Goal: Task Accomplishment & Management: Use online tool/utility

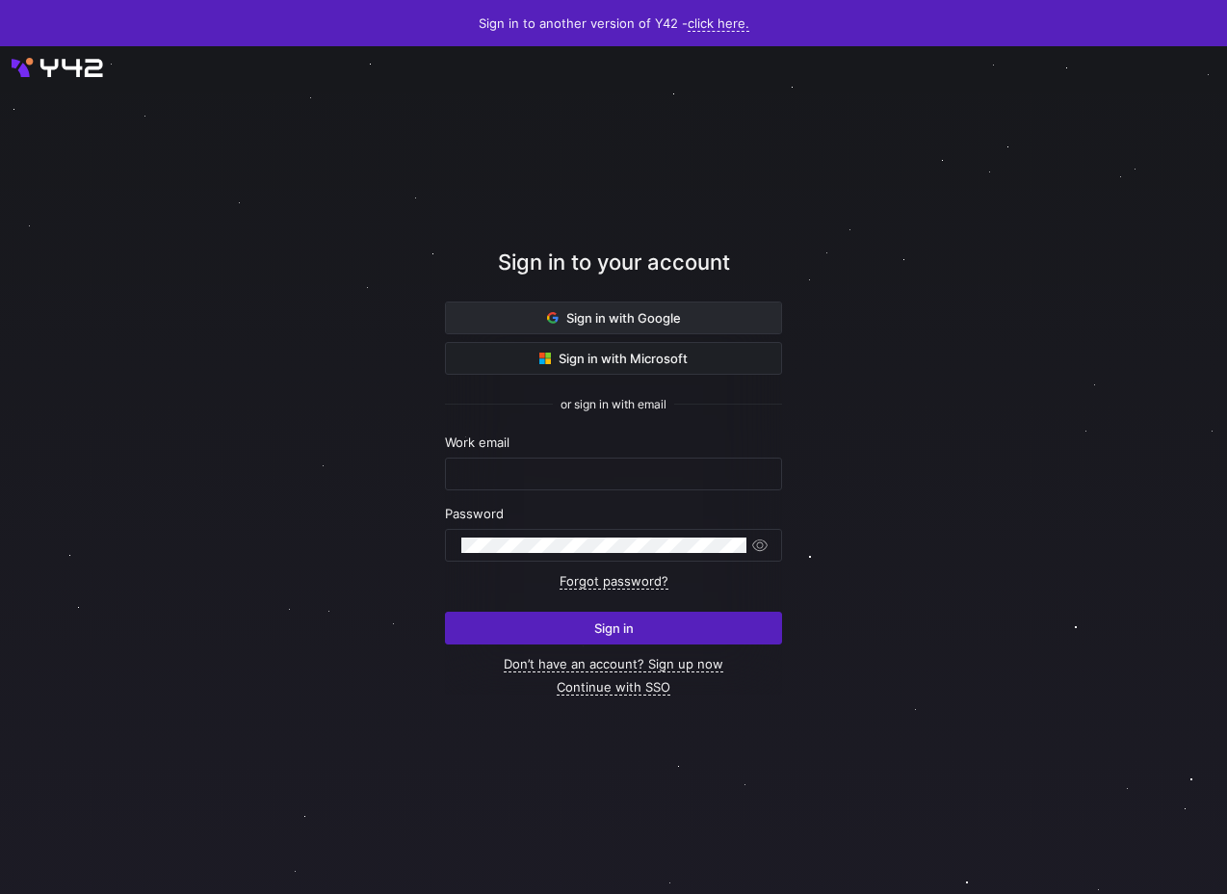
click at [489, 314] on span at bounding box center [613, 317] width 335 height 31
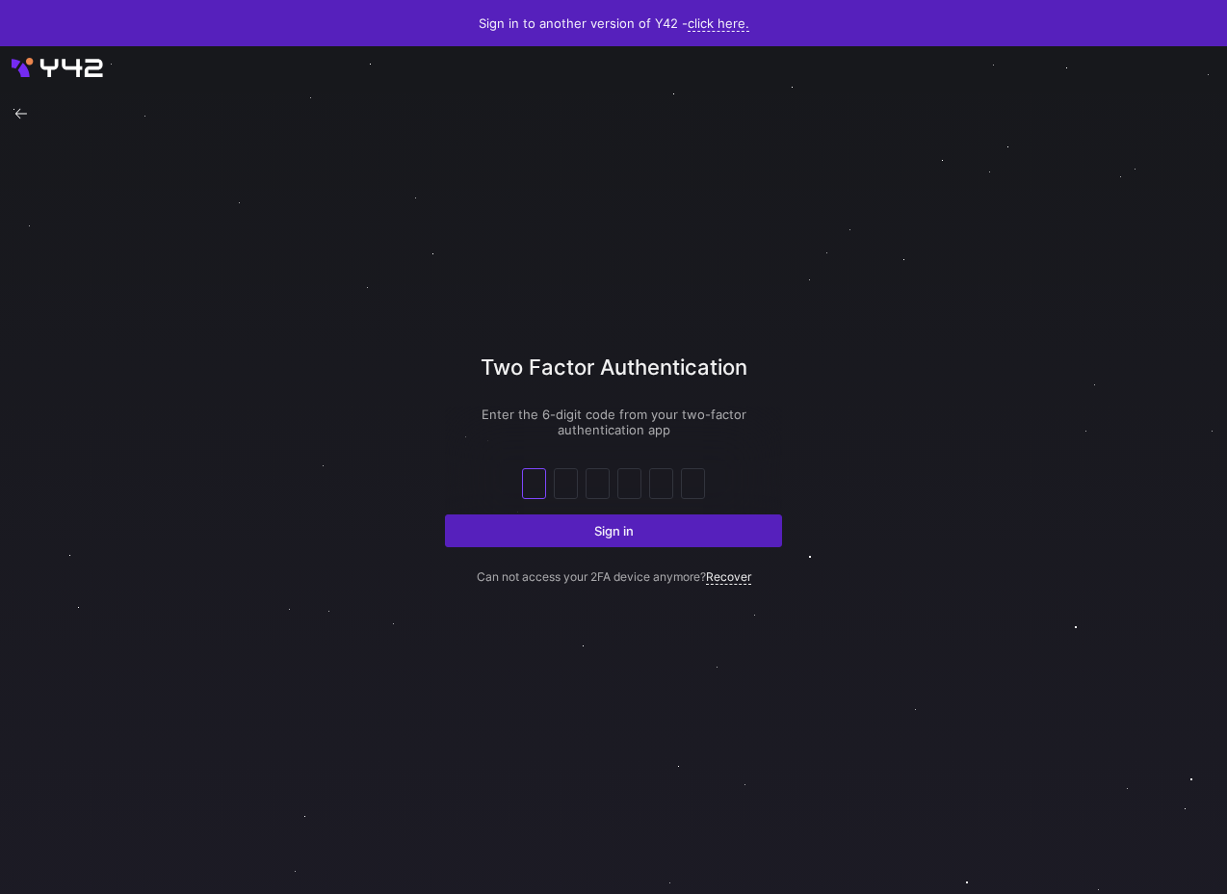
type input "6"
type input "4"
type input "3"
type input "9"
type input "7"
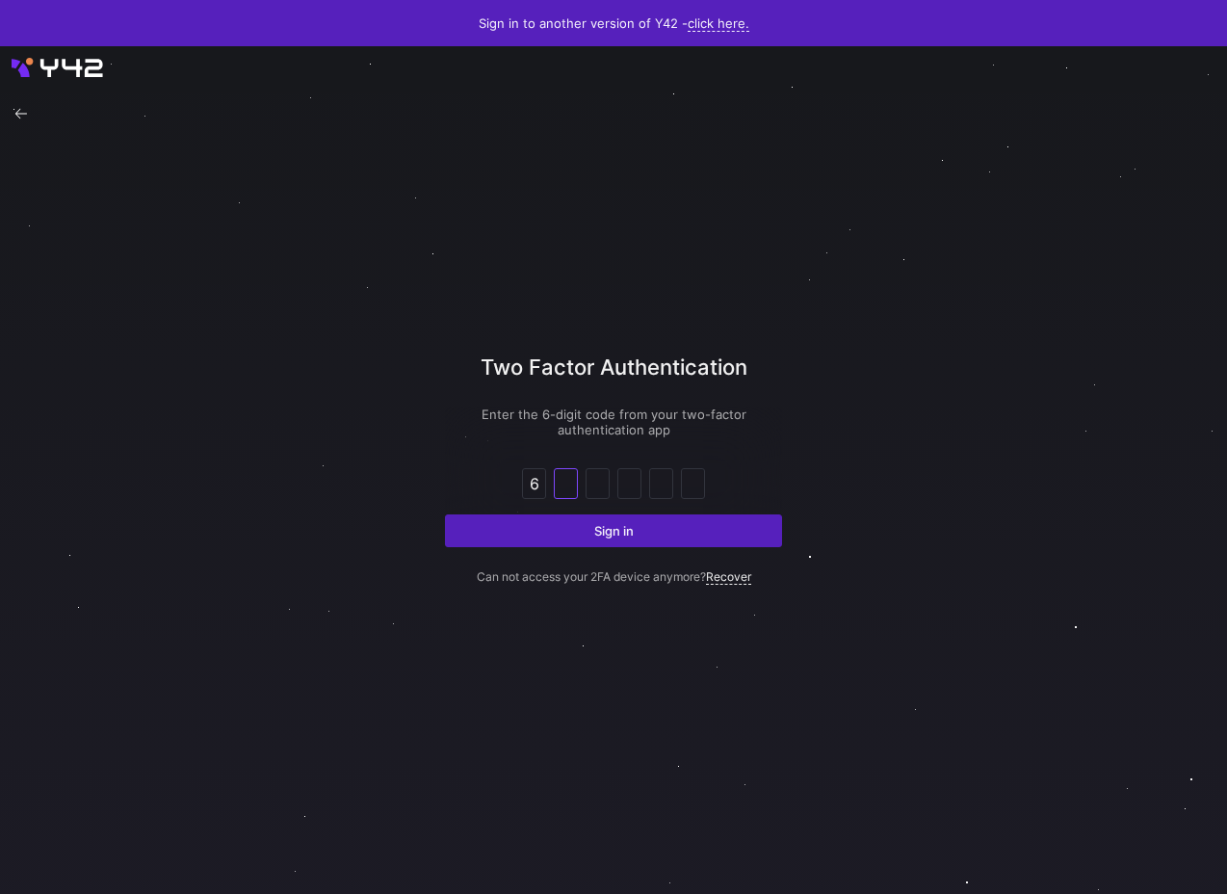
type input "0"
click at [538, 487] on input "6" at bounding box center [534, 483] width 14 height 23
click at [542, 524] on span "submit" at bounding box center [613, 530] width 335 height 31
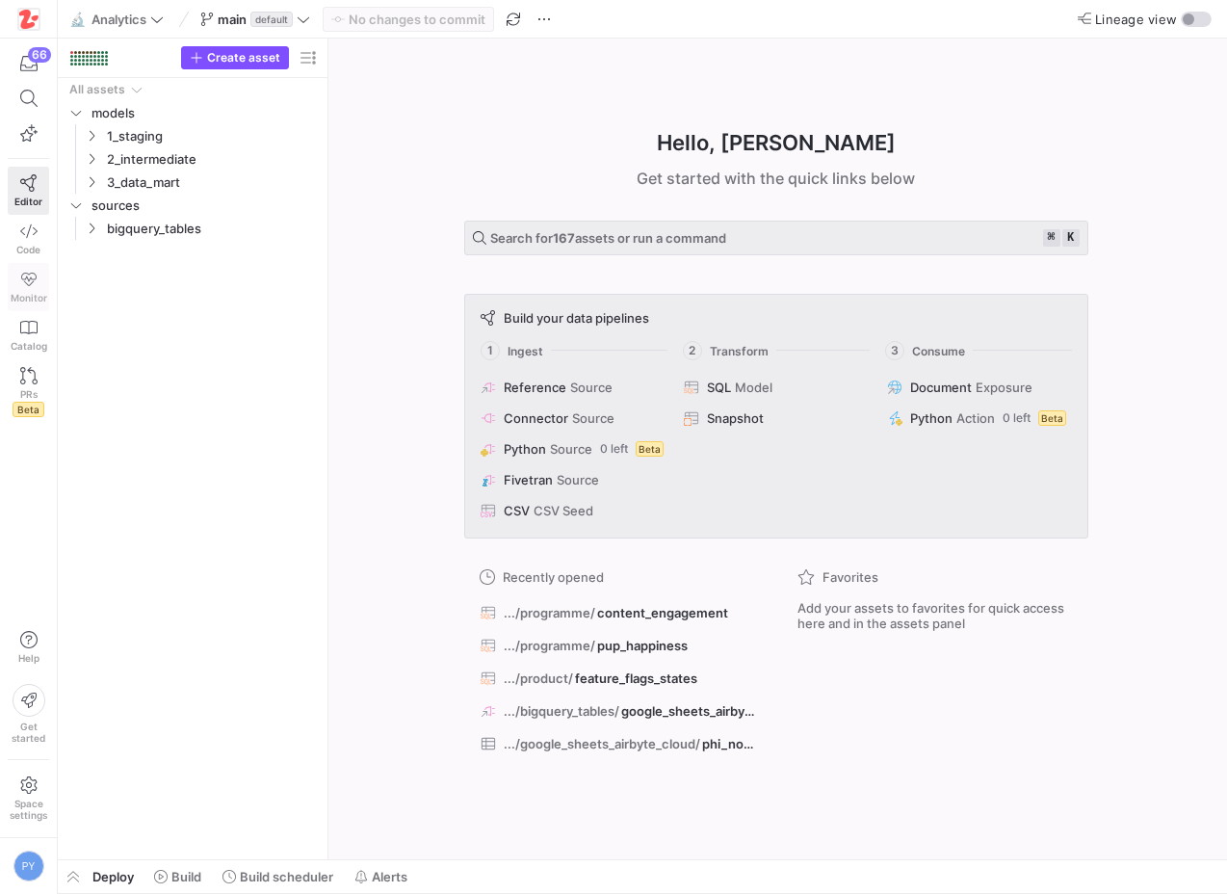
click at [28, 295] on span "Monitor" at bounding box center [29, 298] width 37 height 12
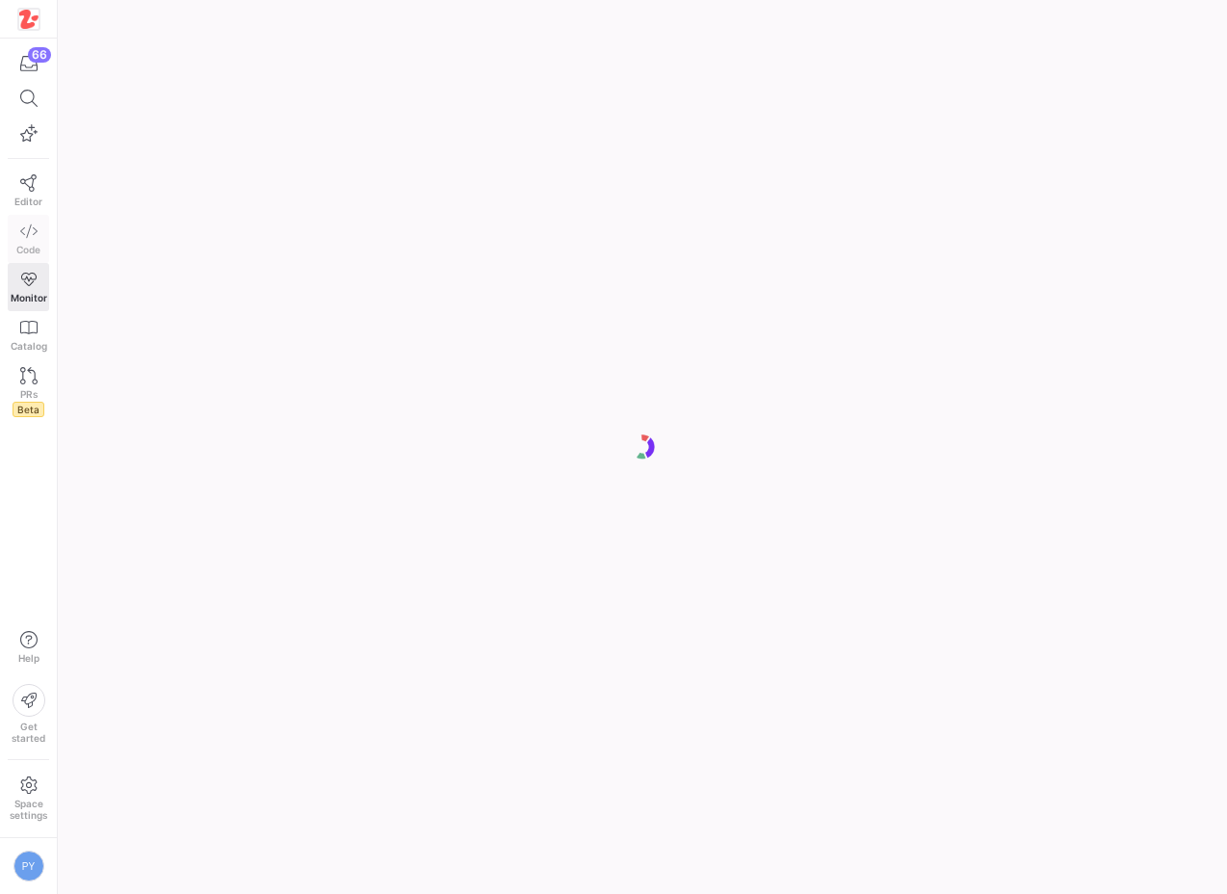
click at [28, 237] on icon at bounding box center [28, 230] width 17 height 17
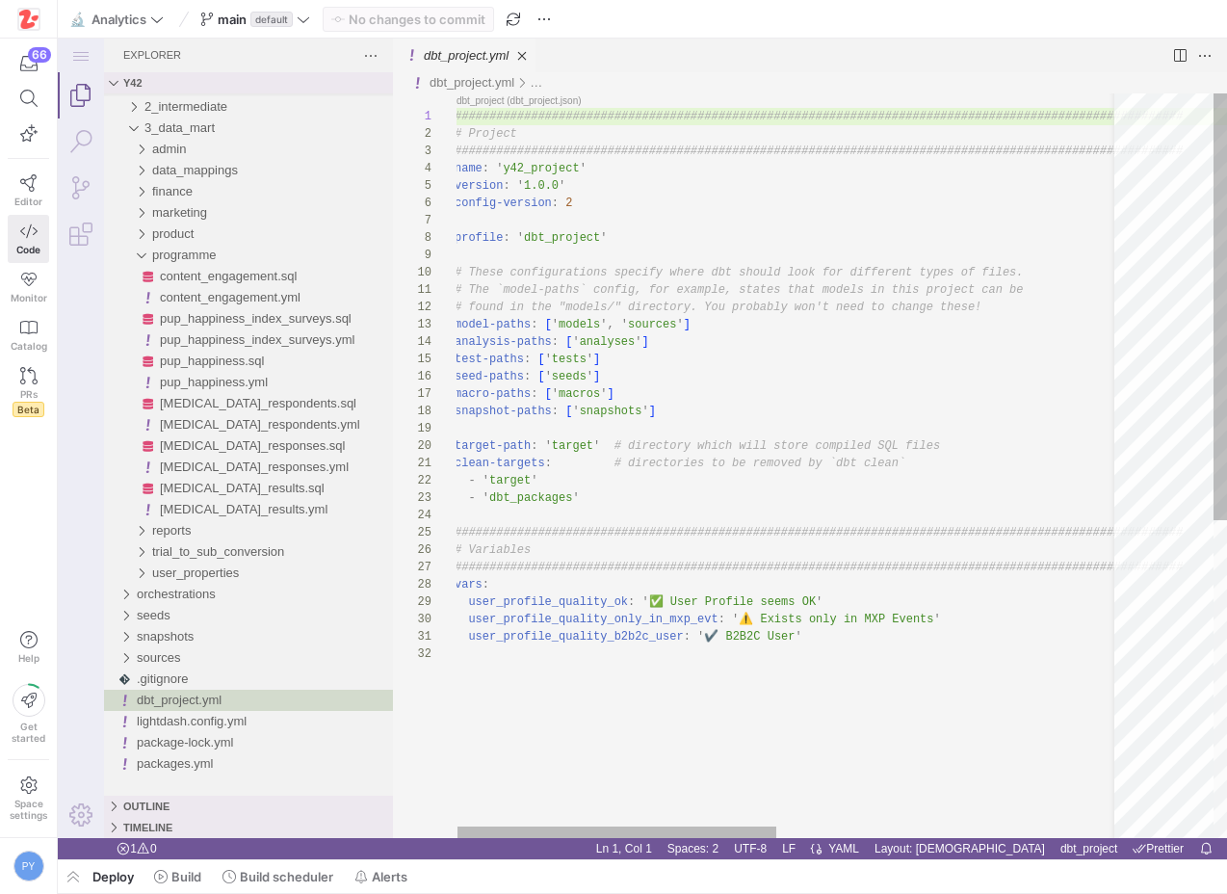
scroll to position [17, 0]
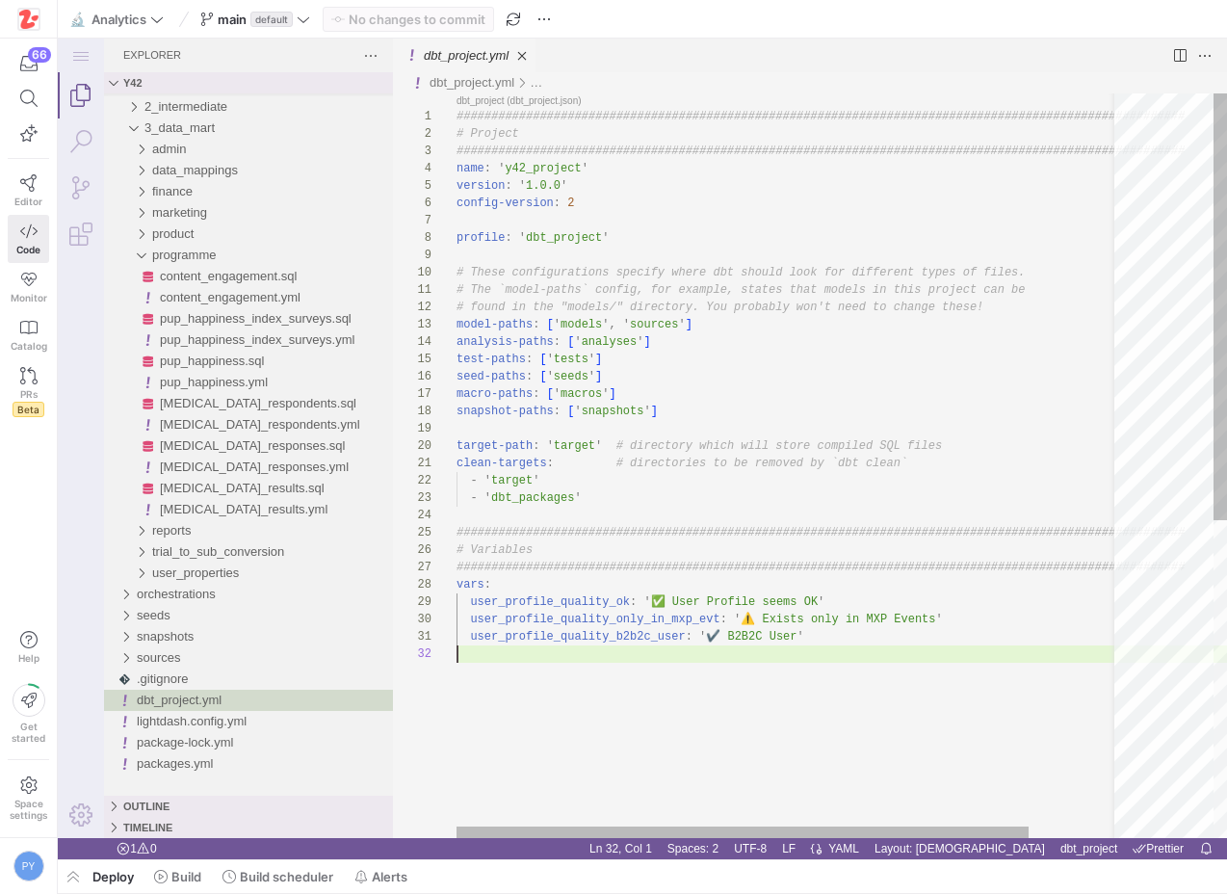
click at [807, 652] on div "################################################## ############################…" at bounding box center [841, 741] width 771 height 1296
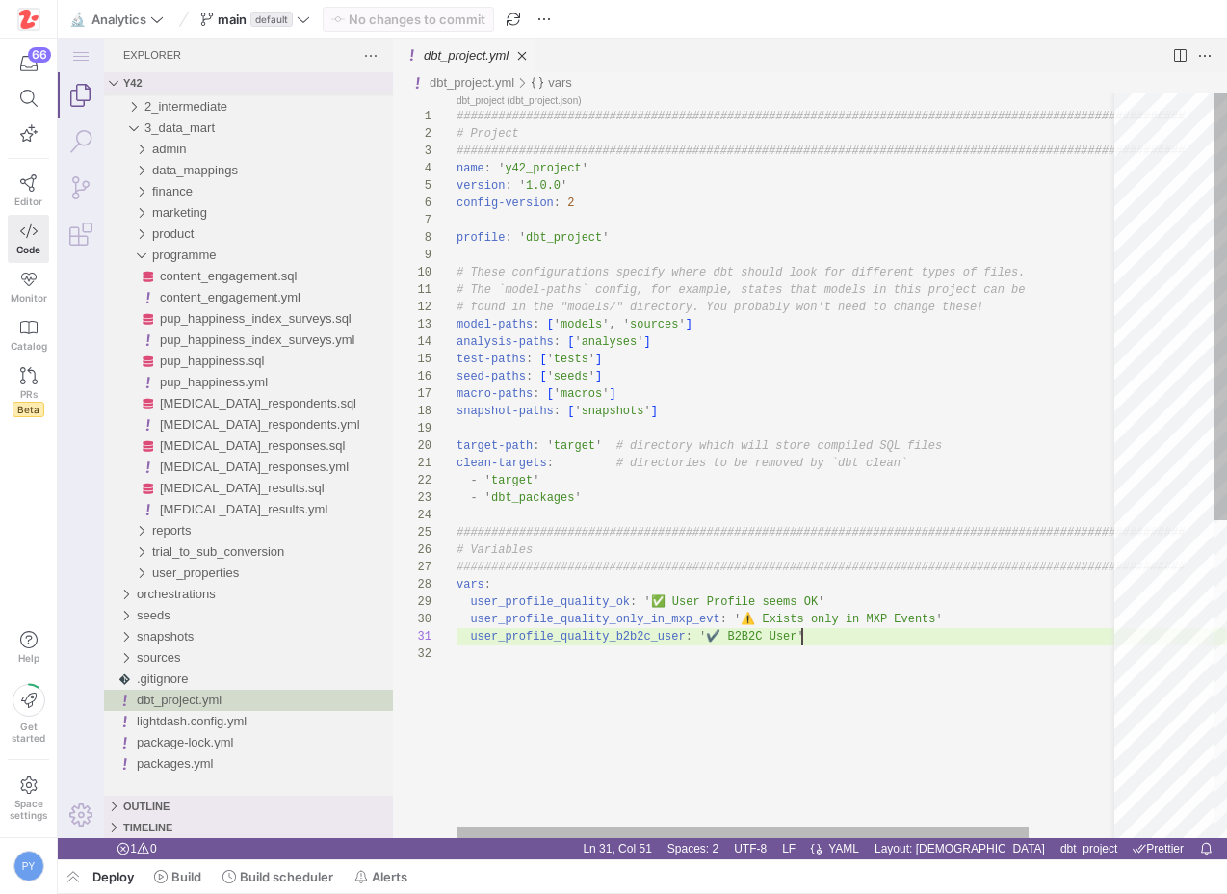
scroll to position [0, 345]
click at [819, 644] on div "################################################## ############################…" at bounding box center [841, 741] width 771 height 1296
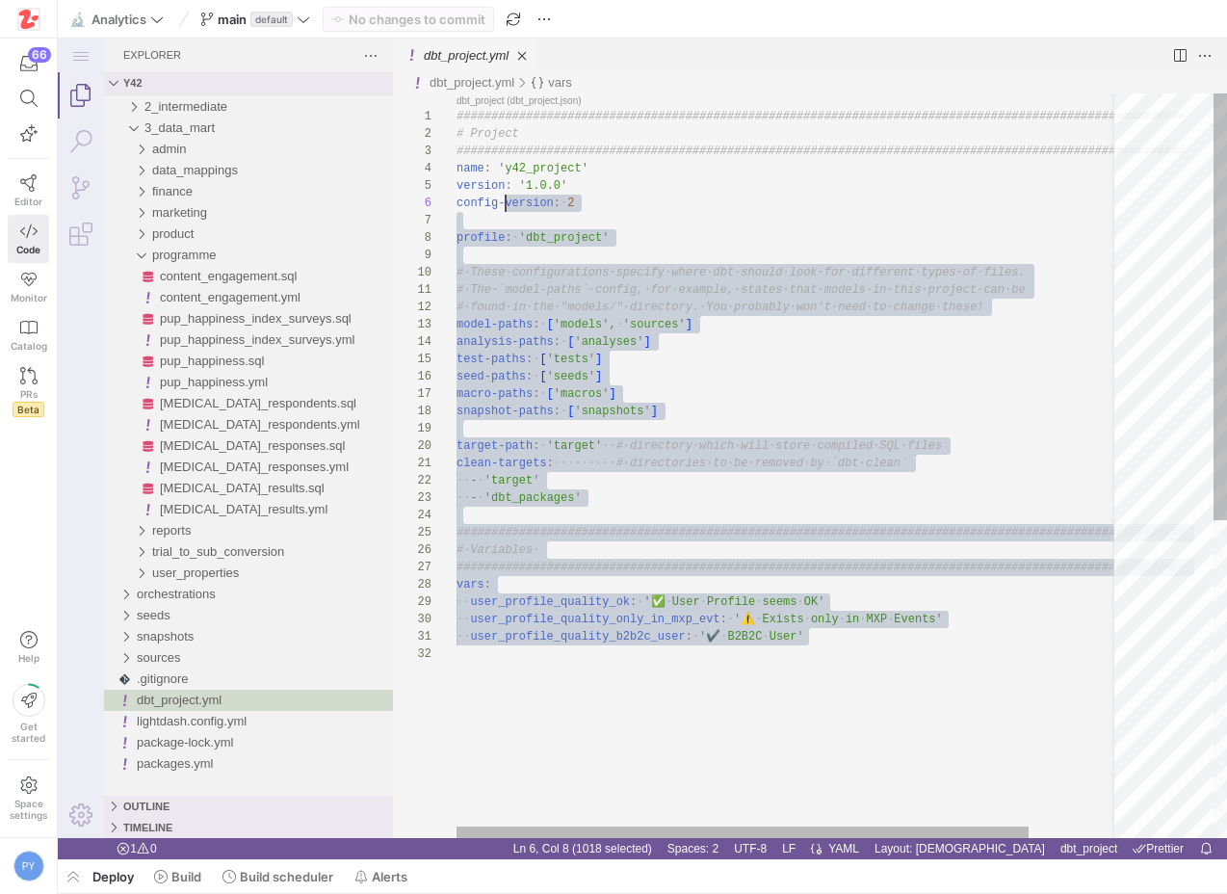
scroll to position [17, 84]
drag, startPoint x: 796, startPoint y: 659, endPoint x: 725, endPoint y: 522, distance: 154.2
click at [725, 522] on div "################################################## ############################…" at bounding box center [841, 741] width 771 height 1296
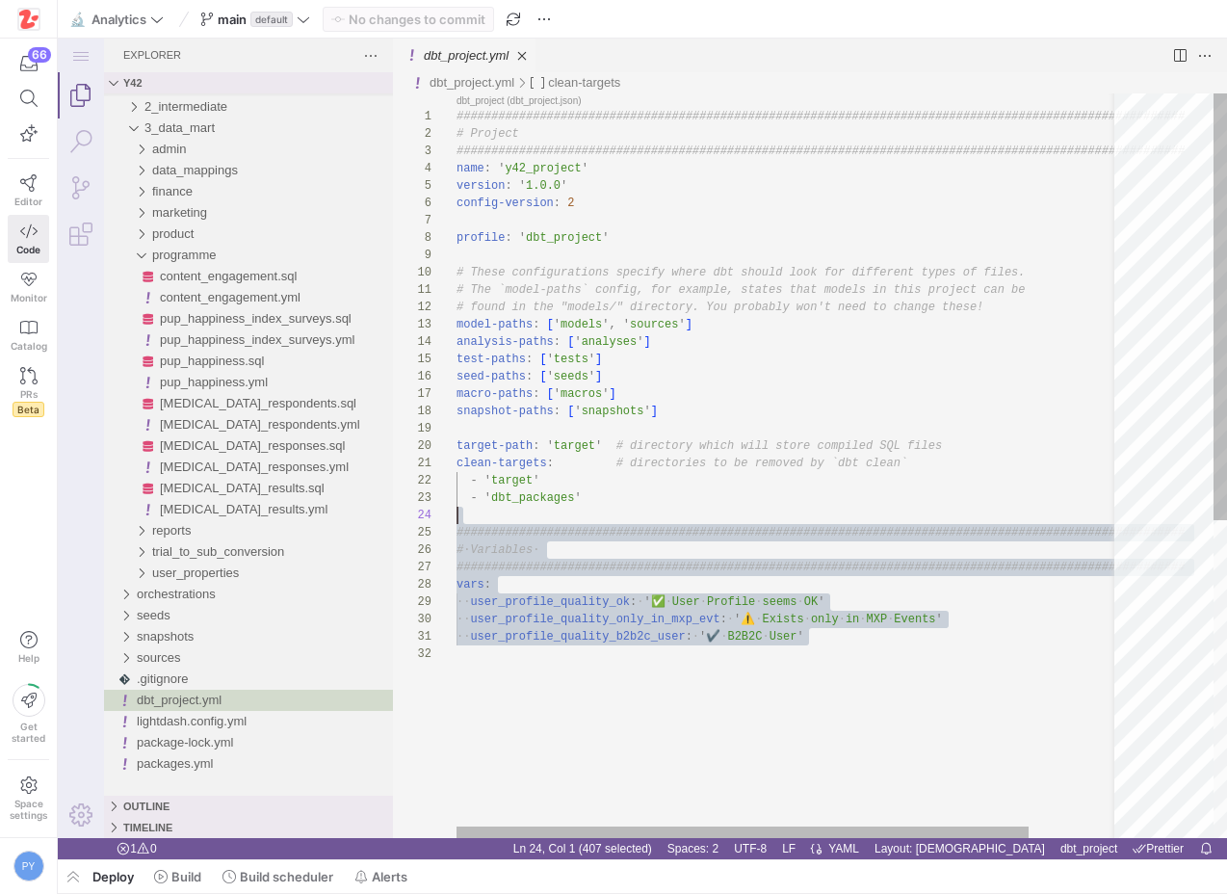
scroll to position [17, 0]
click at [751, 710] on div "################################################## ############################…" at bounding box center [841, 741] width 771 height 1296
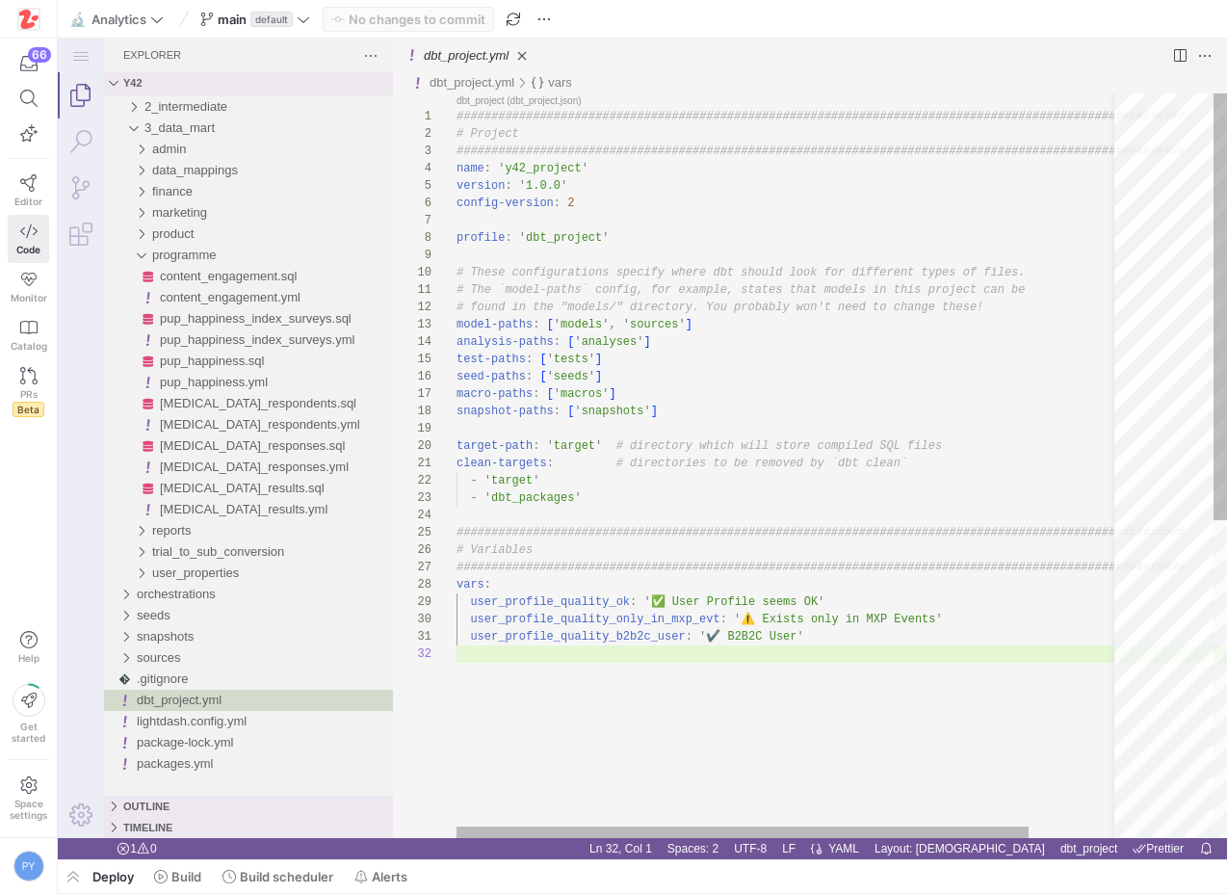
scroll to position [156, 311]
click at [768, 619] on div "################################################## ############################…" at bounding box center [841, 741] width 771 height 1296
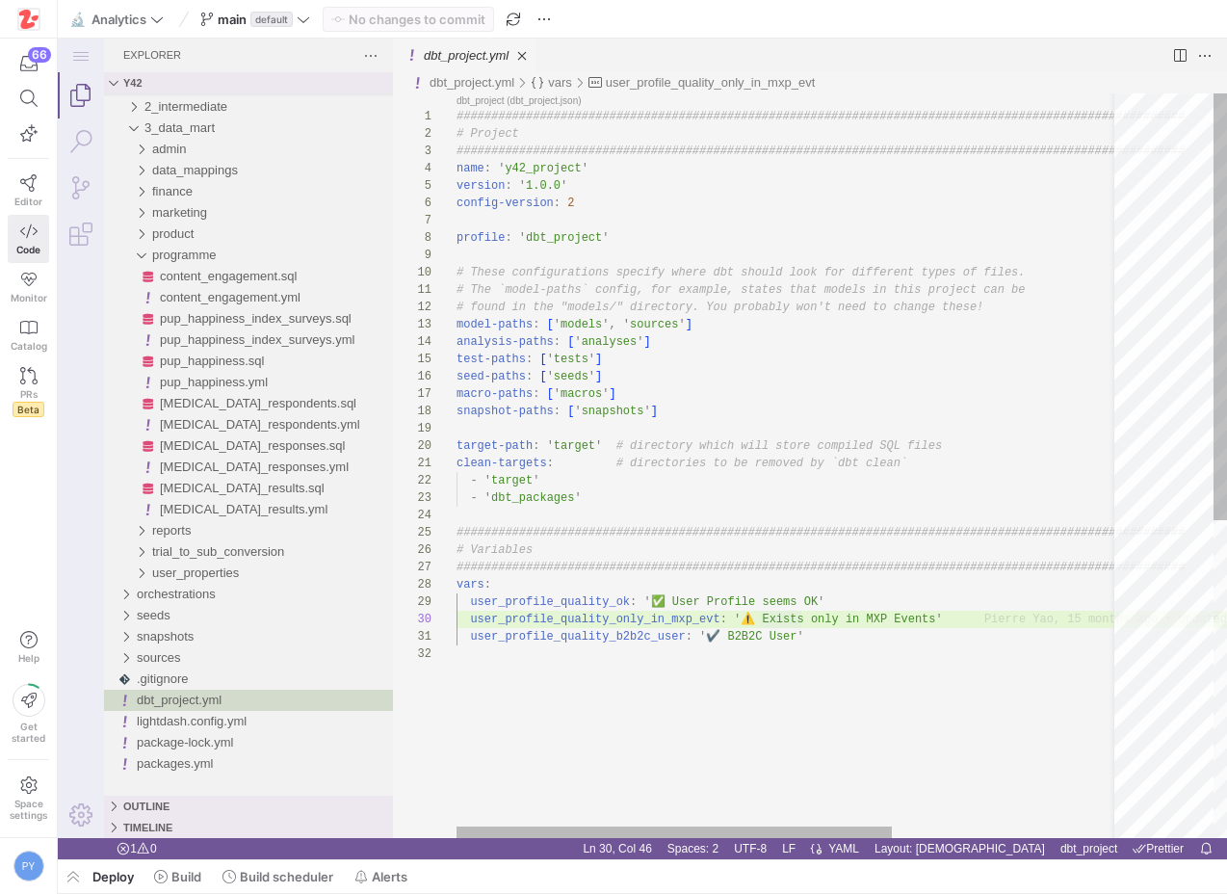
type textarea "user_profile_quality_b2b2c_user: '✔️ B2B2C User'"
click at [707, 639] on div "################################################## ############################…" at bounding box center [962, 741] width 1012 height 1296
